Goal: Task Accomplishment & Management: Use online tool/utility

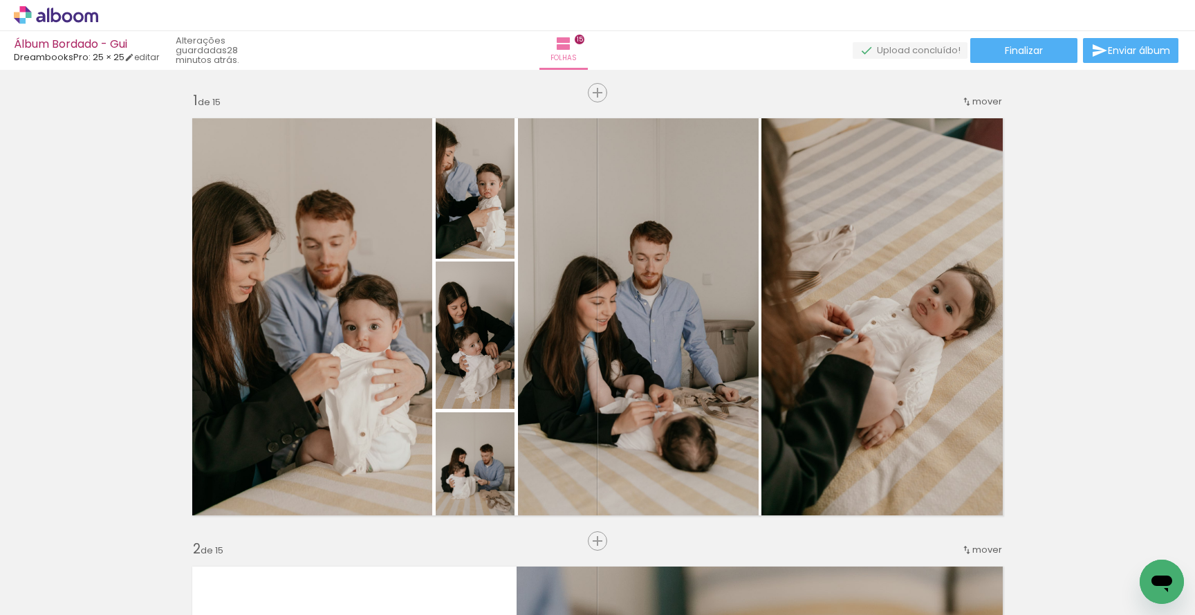
scroll to position [760, 0]
